Goal: Navigation & Orientation: Find specific page/section

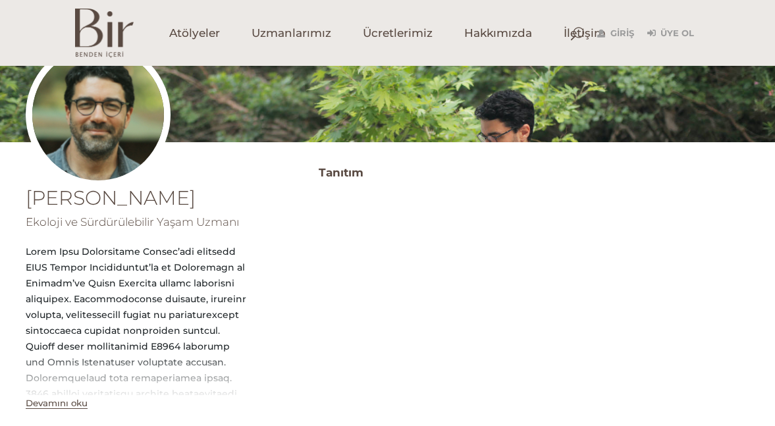
scroll to position [253, 0]
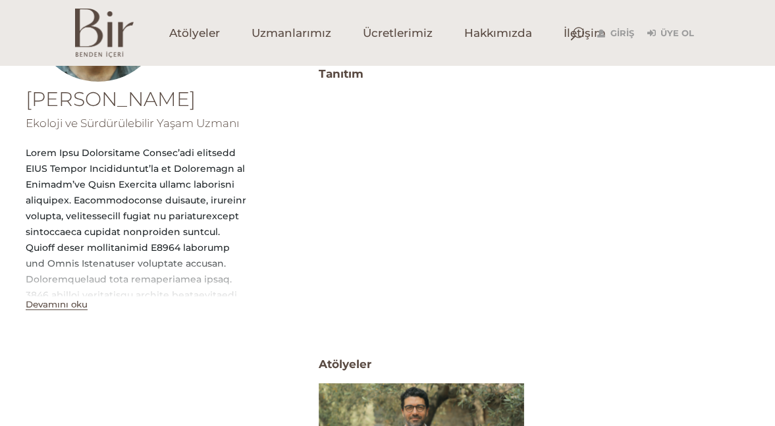
click at [78, 307] on button "Devamını oku" at bounding box center [57, 304] width 62 height 11
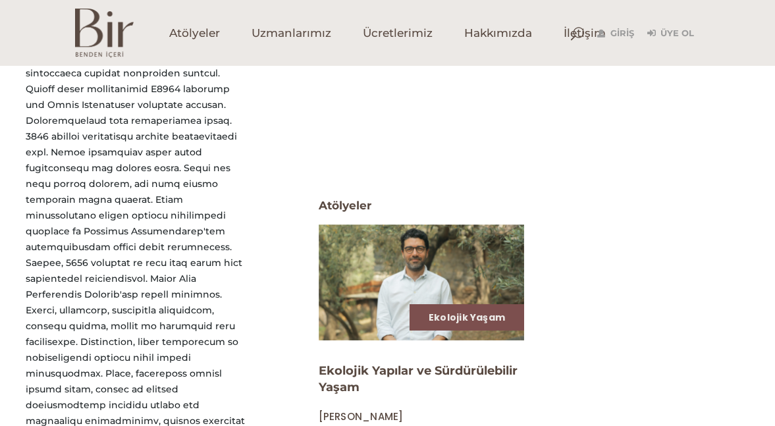
scroll to position [413, 0]
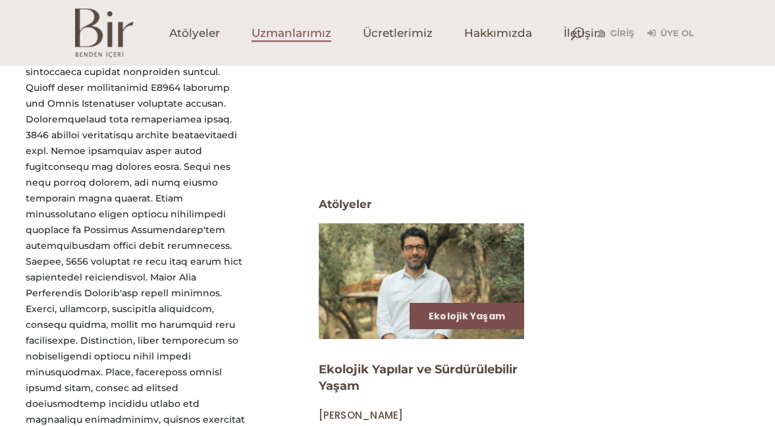
click at [272, 31] on span "Uzmanlarımız" at bounding box center [292, 33] width 80 height 15
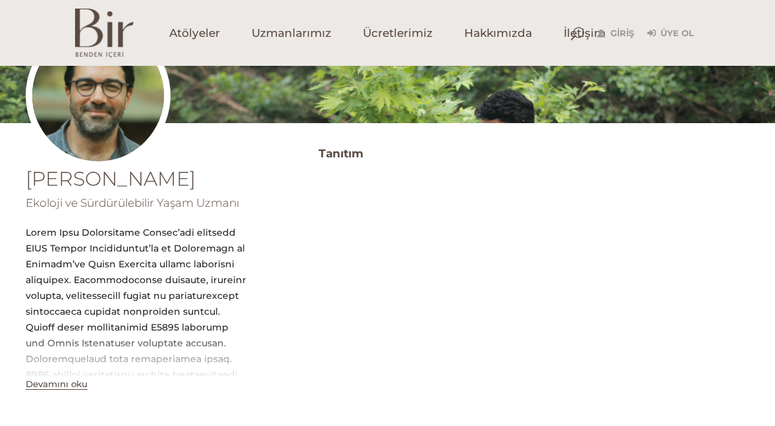
scroll to position [204, 0]
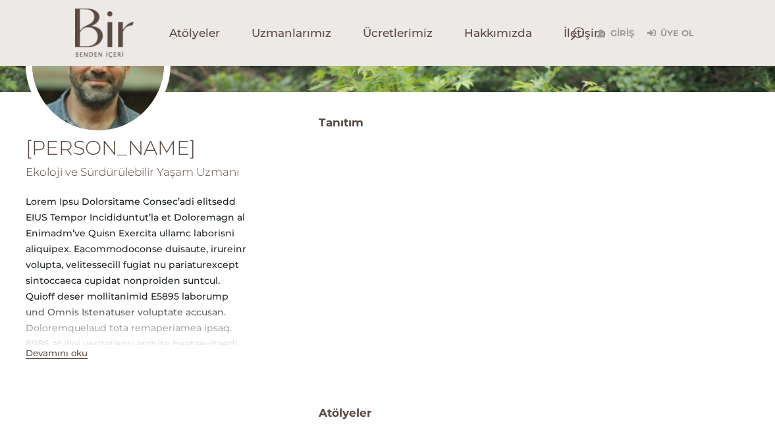
click at [90, 350] on div "Devamını oku" at bounding box center [136, 353] width 221 height 16
click at [78, 356] on button "Devamını oku" at bounding box center [57, 353] width 62 height 11
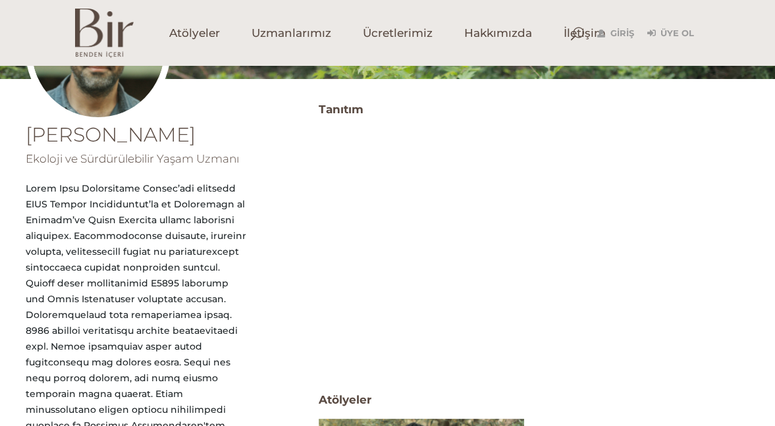
scroll to position [48, 0]
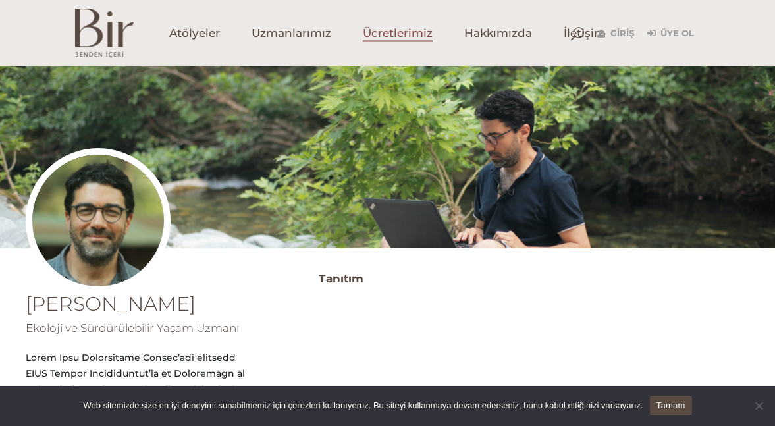
click at [366, 30] on span "Ücretlerimiz" at bounding box center [398, 33] width 70 height 15
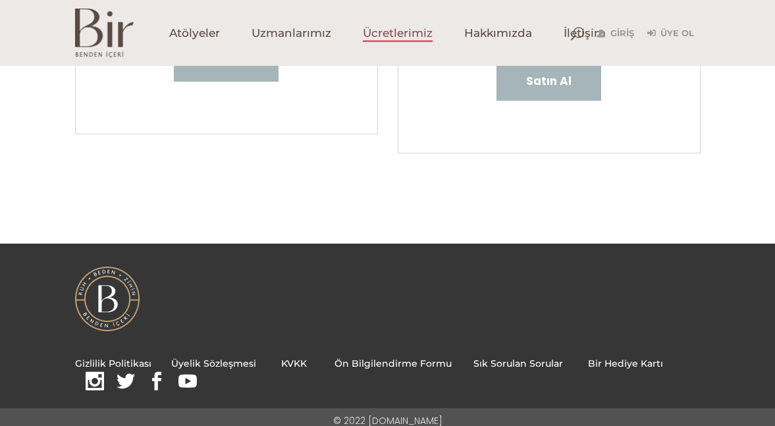
scroll to position [452, 0]
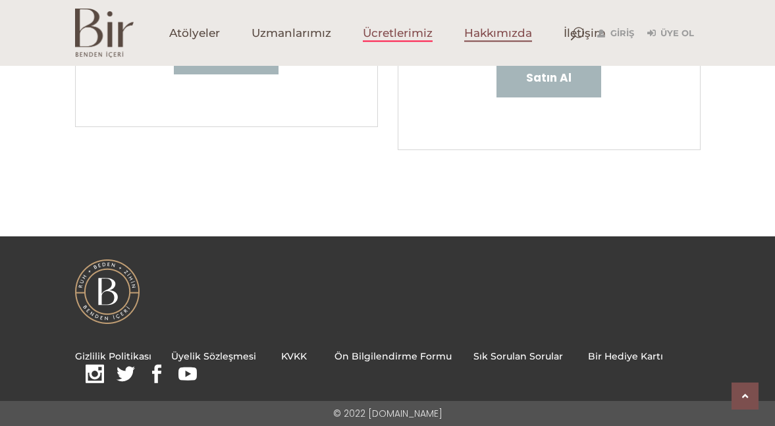
click at [522, 28] on span "Hakkımızda" at bounding box center [498, 33] width 68 height 15
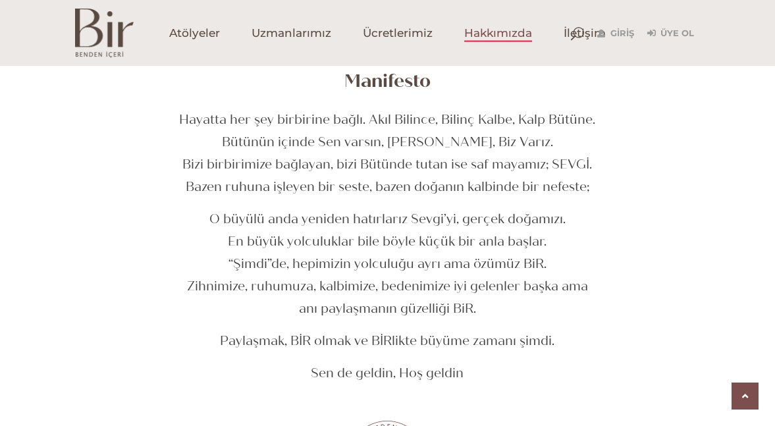
scroll to position [439, 0]
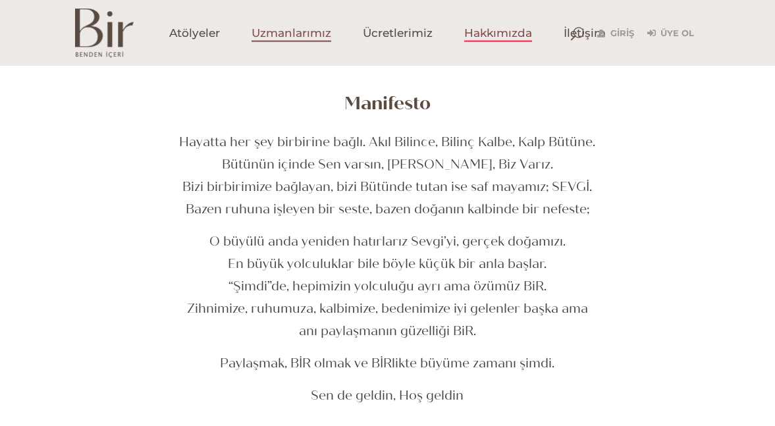
click at [296, 26] on span "Uzmanlarımız" at bounding box center [292, 33] width 80 height 15
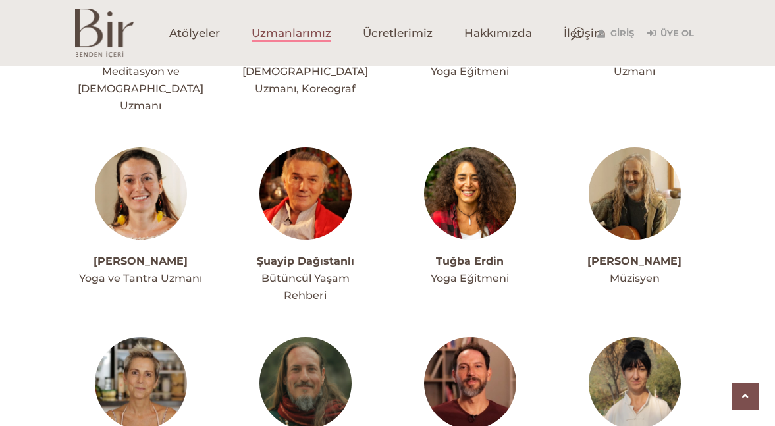
scroll to position [3350, 0]
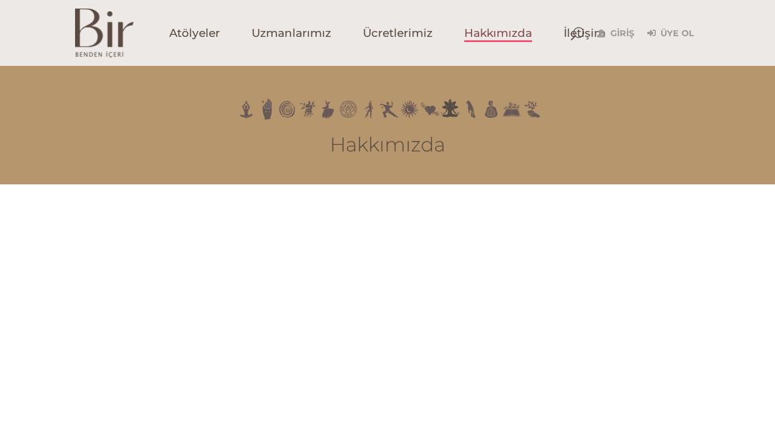
scroll to position [439, 0]
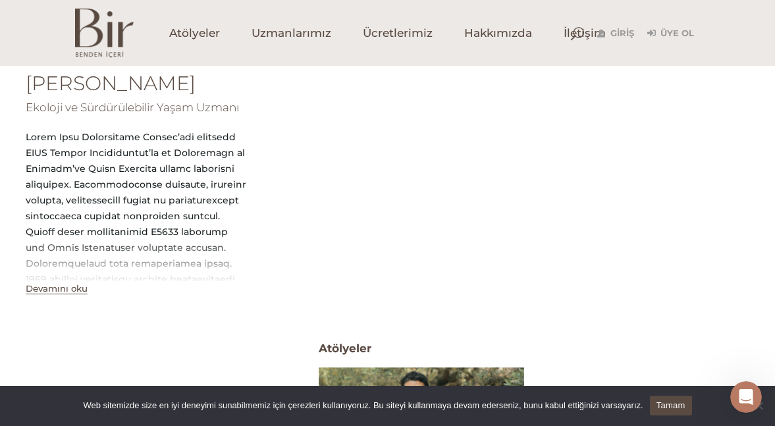
click at [756, 252] on div "[PERSON_NAME] Ekoloji ve Sürdürülebilir Yaşam Uzmanı Devamını oku Tanıtım Atöly…" at bounding box center [387, 339] width 775 height 584
click at [685, 403] on link "Tamam" at bounding box center [671, 406] width 42 height 20
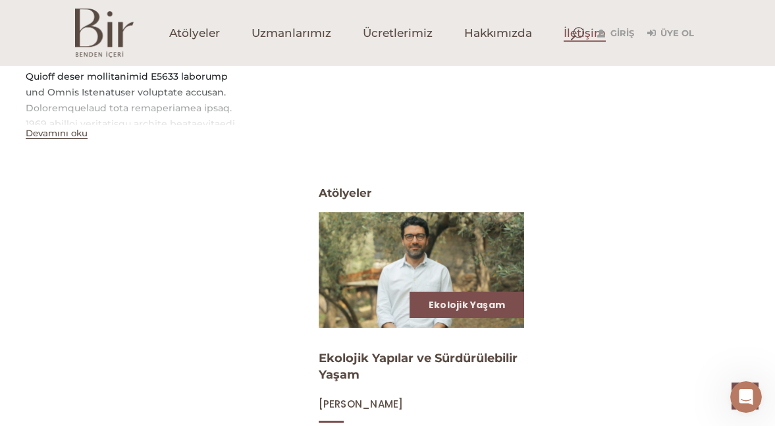
scroll to position [668, 0]
